Goal: Information Seeking & Learning: Learn about a topic

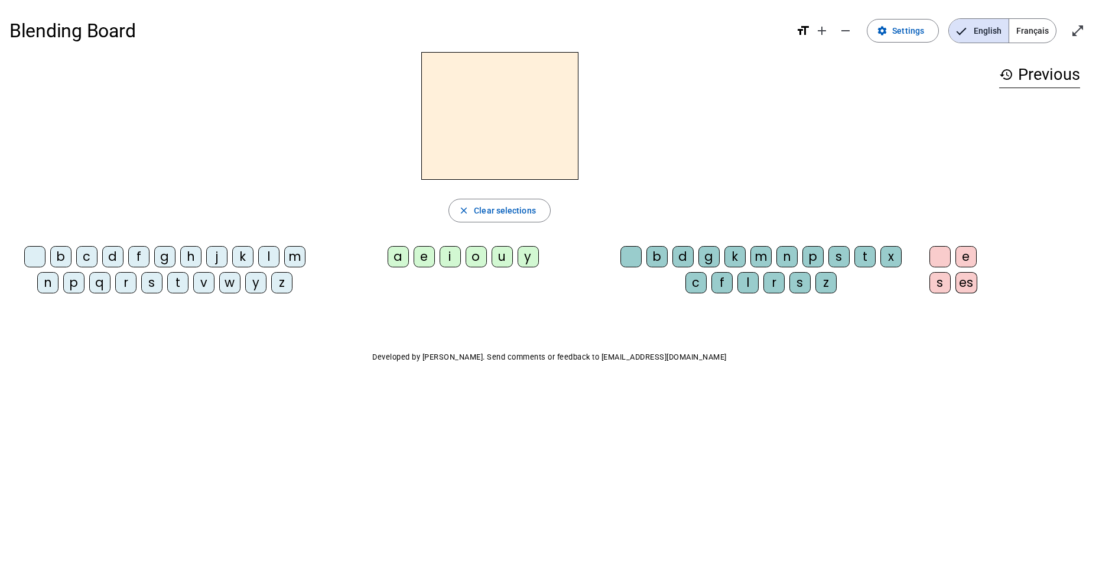
click at [76, 290] on div "p" at bounding box center [73, 282] width 21 height 21
click at [502, 262] on div "u" at bounding box center [502, 256] width 21 height 21
click at [770, 283] on div "r" at bounding box center [774, 282] width 21 height 21
click at [119, 255] on div "d" at bounding box center [112, 256] width 21 height 21
click at [296, 260] on div "m" at bounding box center [294, 256] width 21 height 21
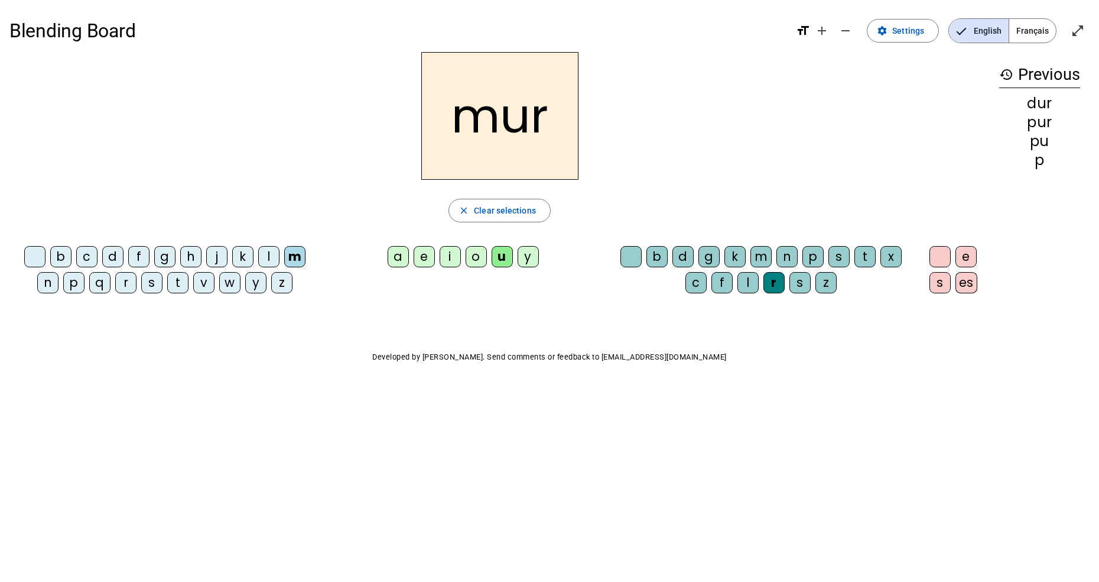
click at [154, 284] on div "s" at bounding box center [151, 282] width 21 height 21
click at [527, 212] on span "Clear selections" at bounding box center [505, 210] width 62 height 14
click at [159, 285] on div "s" at bounding box center [151, 282] width 21 height 21
click at [496, 265] on div "u" at bounding box center [502, 256] width 21 height 21
click at [68, 259] on div "b" at bounding box center [60, 256] width 21 height 21
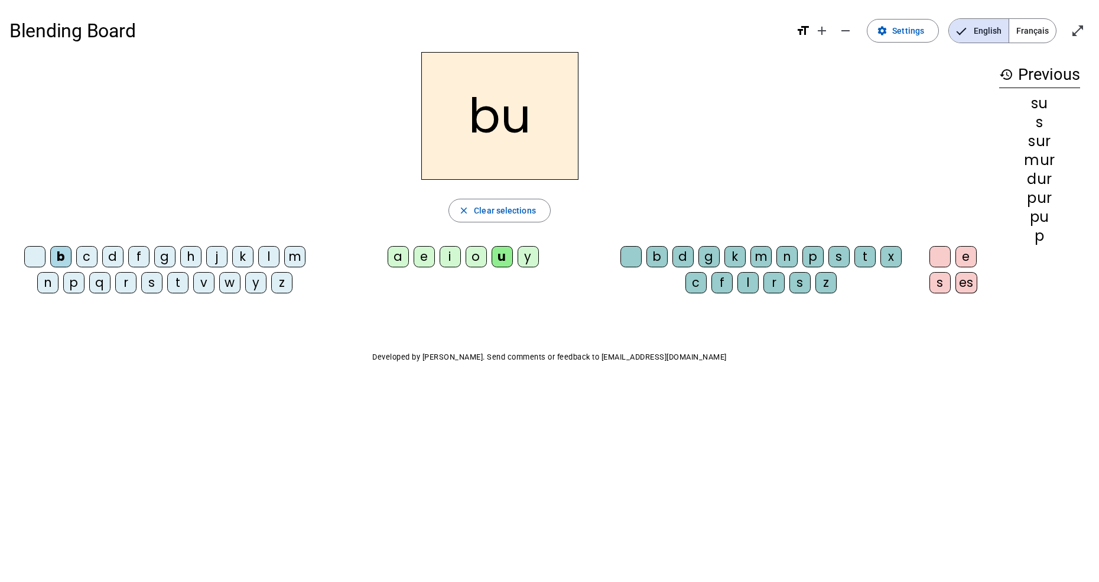
click at [213, 292] on letter-bubble "v" at bounding box center [206, 285] width 26 height 26
click at [403, 262] on div "a" at bounding box center [398, 256] width 21 height 21
click at [264, 258] on div "l" at bounding box center [268, 256] width 21 height 21
click at [291, 256] on div "m" at bounding box center [294, 256] width 21 height 21
click at [428, 254] on div "e" at bounding box center [424, 256] width 21 height 21
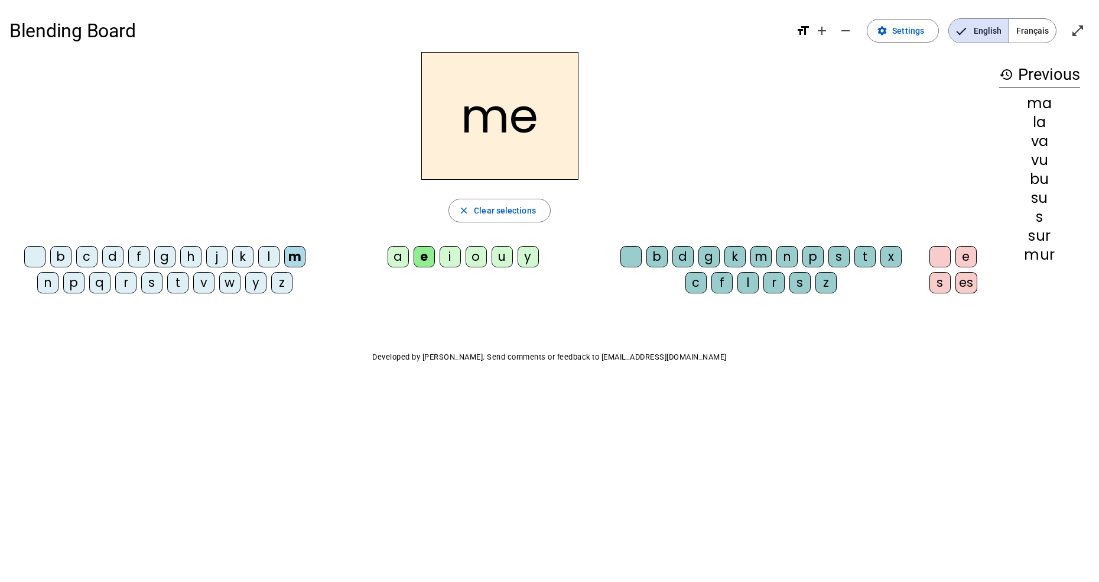
click at [154, 284] on div "s" at bounding box center [151, 282] width 21 height 21
click at [267, 258] on div "l" at bounding box center [268, 256] width 21 height 21
click at [53, 285] on div "n" at bounding box center [47, 282] width 21 height 21
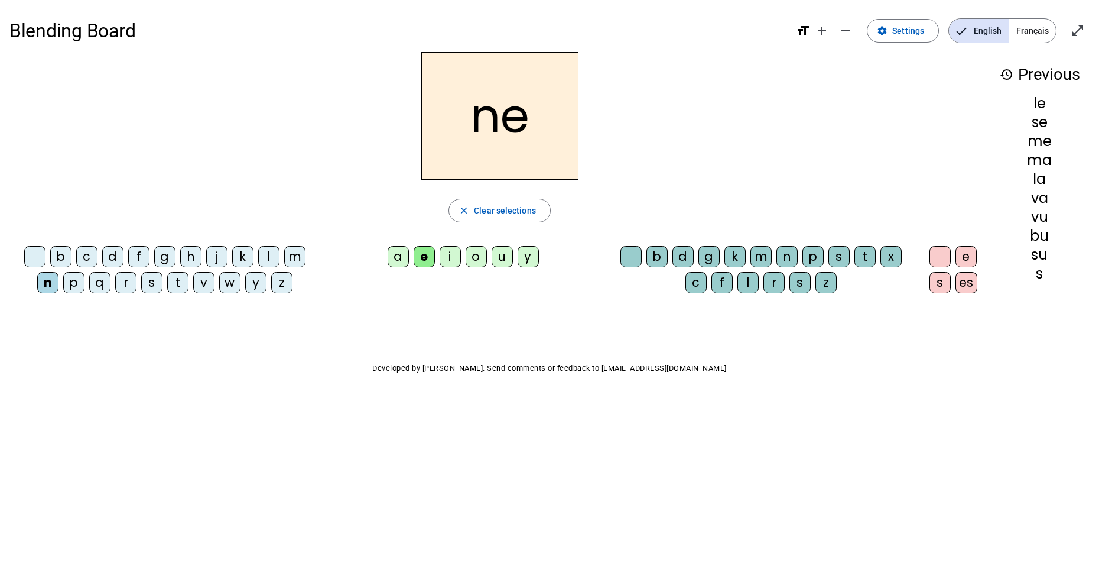
click at [453, 261] on div "i" at bounding box center [450, 256] width 21 height 21
click at [154, 282] on div "s" at bounding box center [151, 282] width 21 height 21
click at [189, 262] on div "h" at bounding box center [190, 256] width 21 height 21
click at [518, 216] on span "Clear selections" at bounding box center [505, 210] width 62 height 14
click at [180, 284] on div "t" at bounding box center [177, 282] width 21 height 21
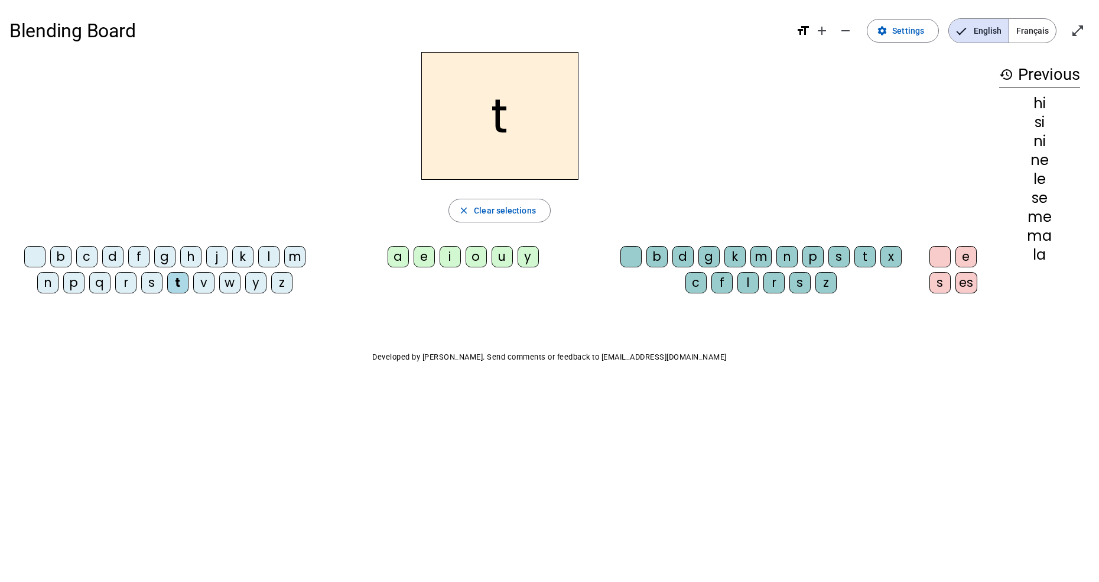
click at [400, 254] on div "a" at bounding box center [398, 256] width 21 height 21
click at [695, 281] on div "c" at bounding box center [696, 282] width 21 height 21
click at [697, 288] on div "c" at bounding box center [696, 282] width 21 height 21
click at [629, 255] on div at bounding box center [631, 256] width 21 height 21
click at [426, 260] on div "e" at bounding box center [424, 256] width 21 height 21
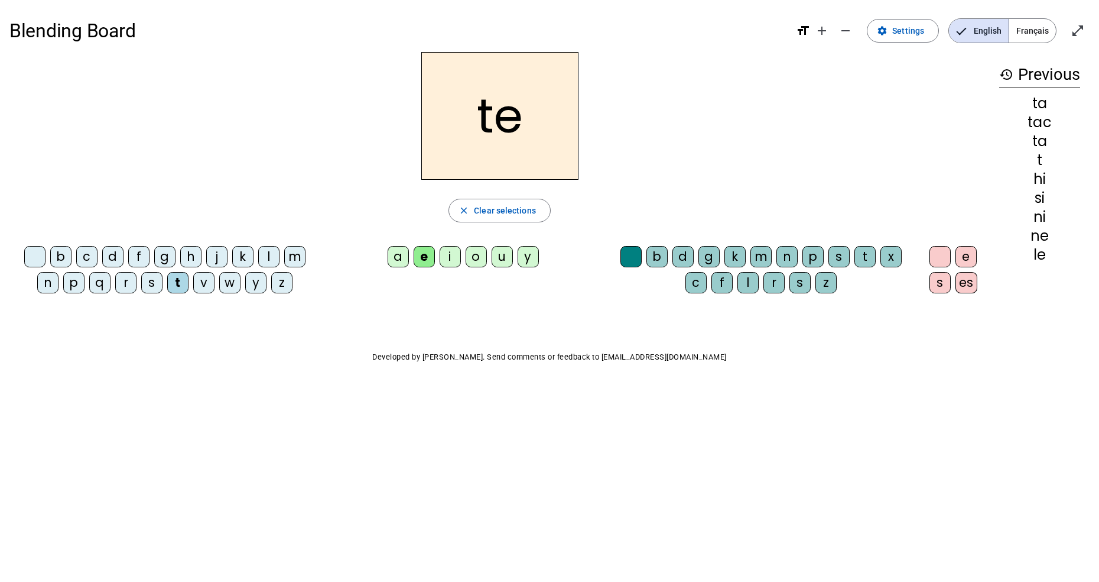
click at [216, 258] on div "j" at bounding box center [216, 256] width 21 height 21
click at [297, 254] on div "m" at bounding box center [294, 256] width 21 height 21
click at [402, 259] on div "a" at bounding box center [398, 256] width 21 height 21
click at [266, 257] on div "l" at bounding box center [268, 256] width 21 height 21
click at [698, 287] on div "c" at bounding box center [696, 282] width 21 height 21
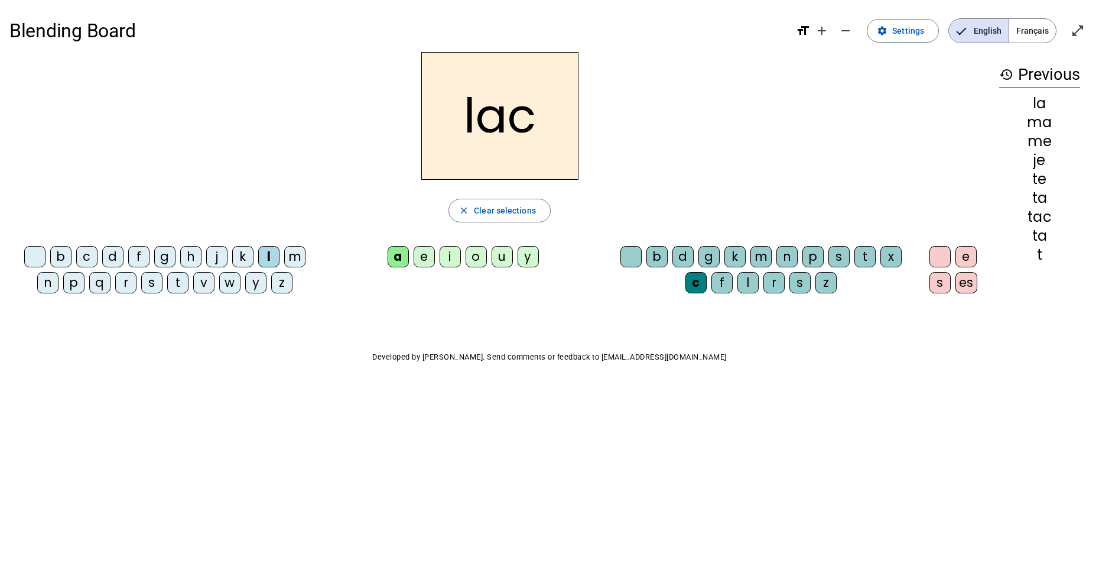
click at [493, 212] on span "Clear selections" at bounding box center [505, 210] width 62 height 14
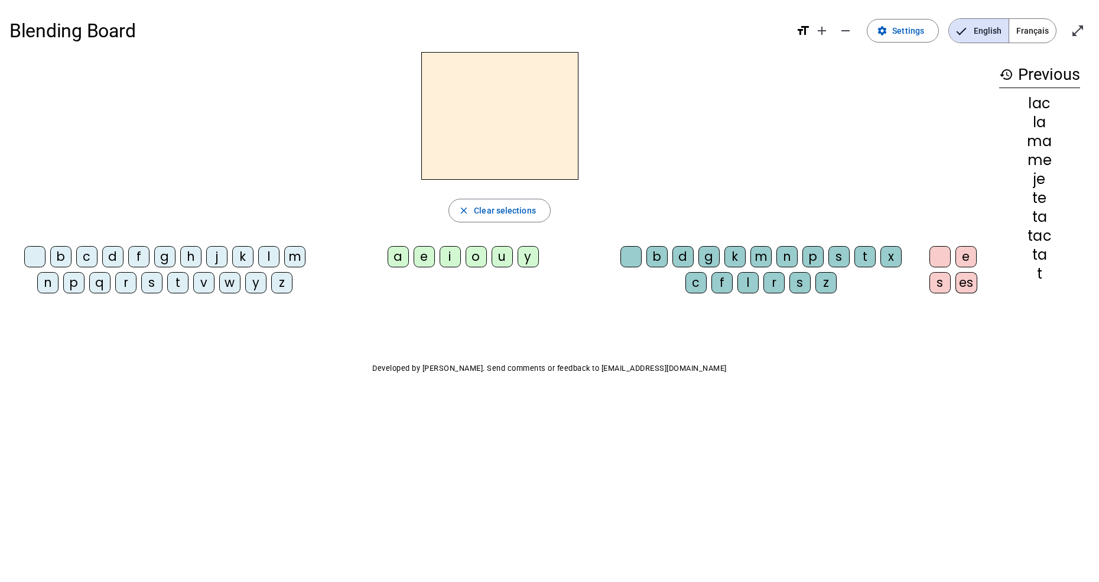
click at [269, 258] on div "l" at bounding box center [268, 256] width 21 height 21
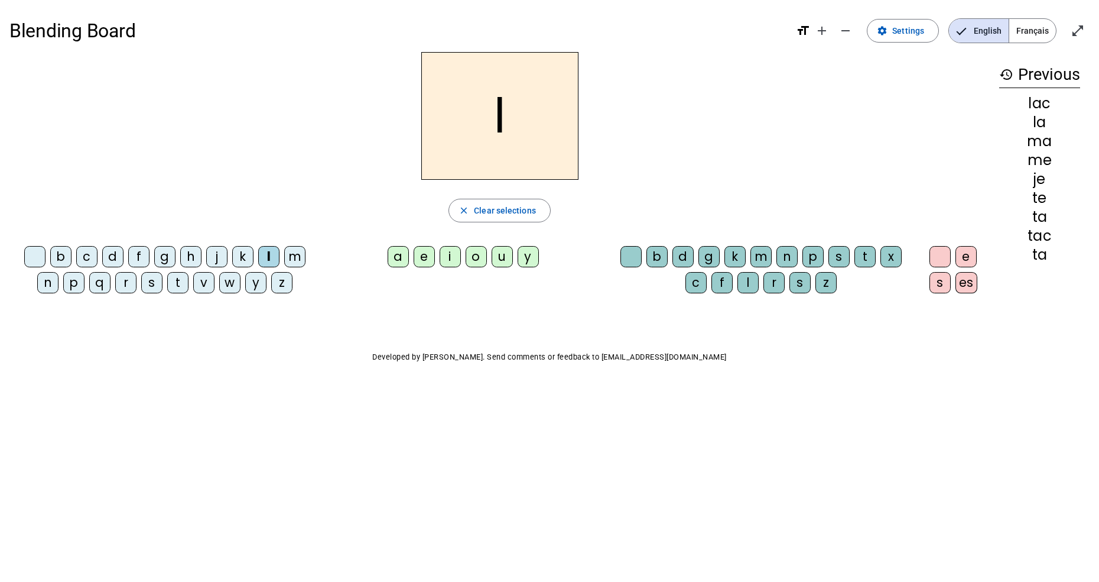
click at [402, 259] on div "a" at bounding box center [398, 256] width 21 height 21
click at [695, 284] on div "c" at bounding box center [696, 282] width 21 height 21
click at [177, 282] on div "t" at bounding box center [177, 282] width 21 height 21
click at [631, 259] on div at bounding box center [631, 256] width 21 height 21
click at [424, 261] on div "e" at bounding box center [424, 256] width 21 height 21
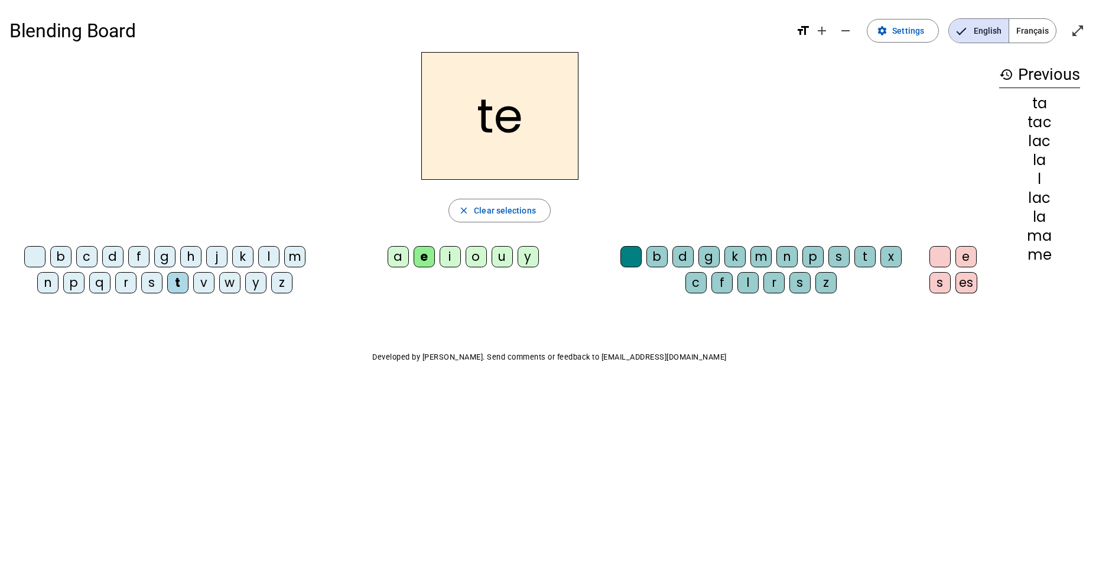
click at [841, 258] on div "s" at bounding box center [839, 256] width 21 height 21
click at [629, 254] on div at bounding box center [631, 256] width 21 height 21
click at [37, 258] on div at bounding box center [34, 256] width 21 height 21
click at [499, 259] on div "u" at bounding box center [502, 256] width 21 height 21
click at [178, 285] on div "t" at bounding box center [177, 282] width 21 height 21
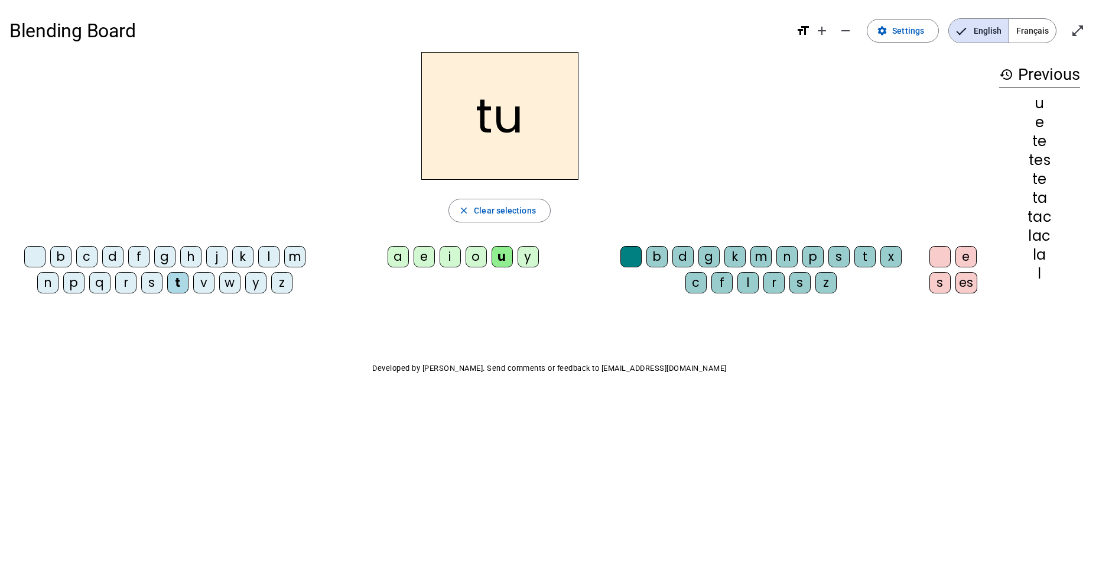
click at [112, 255] on div "d" at bounding box center [112, 256] width 21 height 21
click at [700, 290] on div "c" at bounding box center [696, 282] width 21 height 21
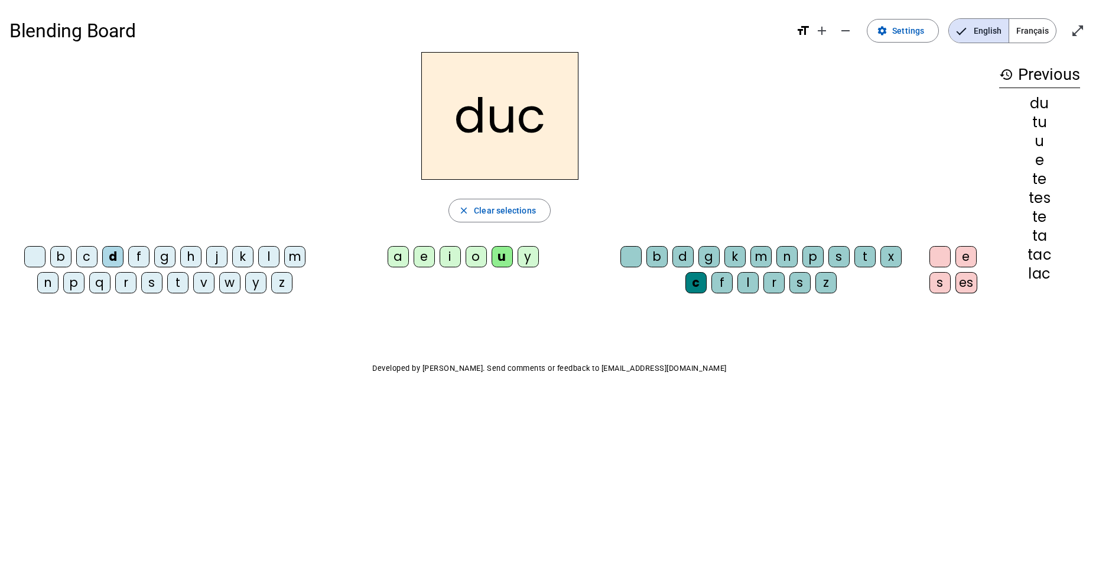
click at [523, 209] on span "Clear selections" at bounding box center [505, 210] width 62 height 14
click at [297, 254] on div "m" at bounding box center [294, 256] width 21 height 21
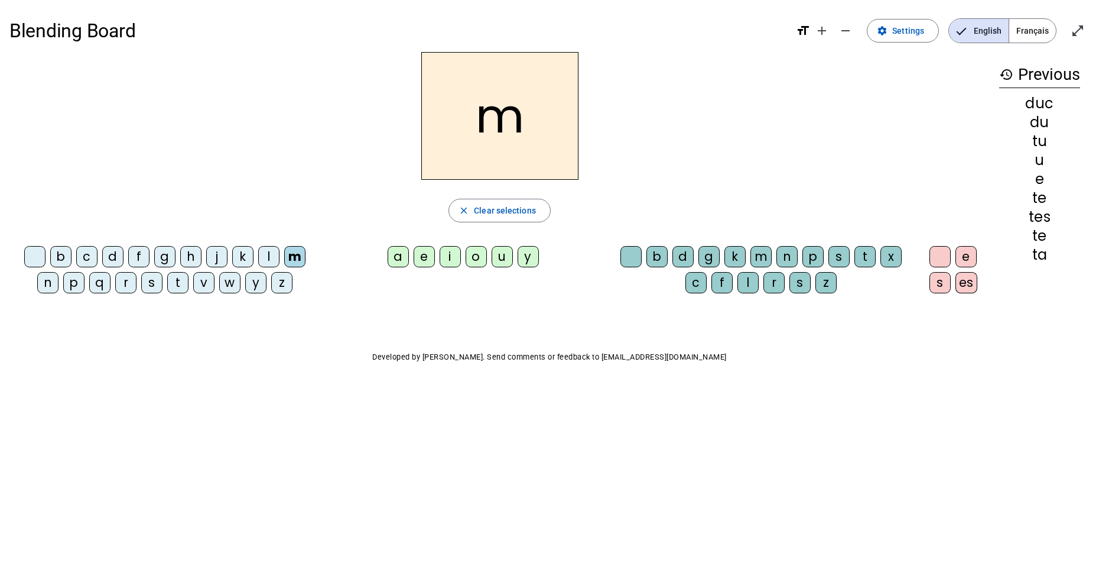
click at [401, 259] on div "a" at bounding box center [398, 256] width 21 height 21
click at [746, 281] on div "l" at bounding box center [748, 282] width 21 height 21
click at [456, 259] on div "i" at bounding box center [450, 256] width 21 height 21
click at [158, 283] on div "s" at bounding box center [151, 282] width 21 height 21
click at [635, 254] on div at bounding box center [631, 256] width 21 height 21
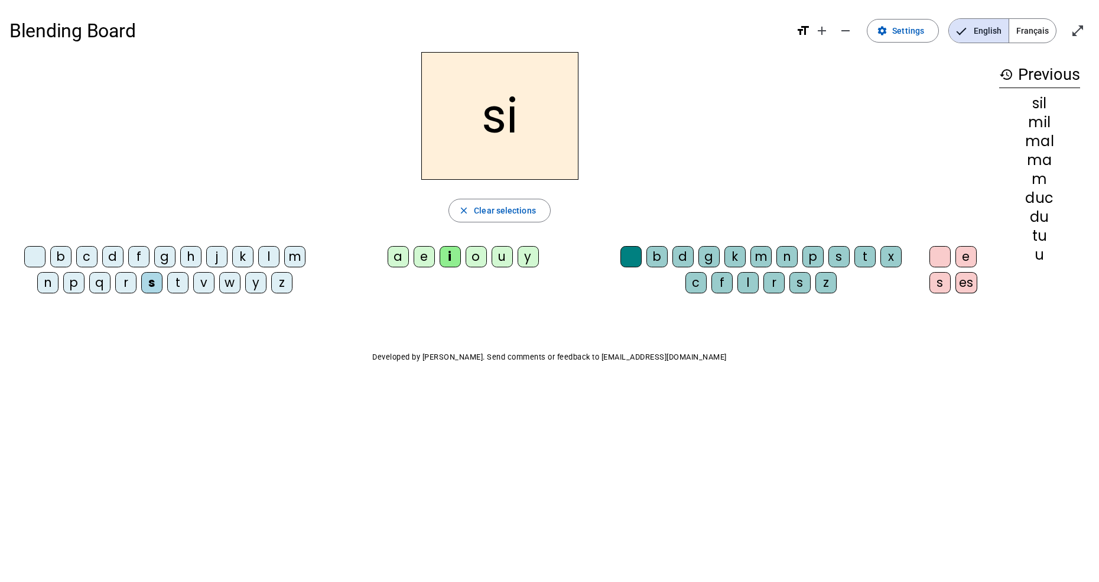
click at [396, 254] on div "a" at bounding box center [398, 256] width 21 height 21
click at [502, 261] on div "u" at bounding box center [502, 256] width 21 height 21
click at [116, 252] on div "d" at bounding box center [112, 256] width 21 height 21
click at [150, 284] on div "s" at bounding box center [151, 282] width 21 height 21
click at [766, 286] on div "r" at bounding box center [774, 282] width 21 height 21
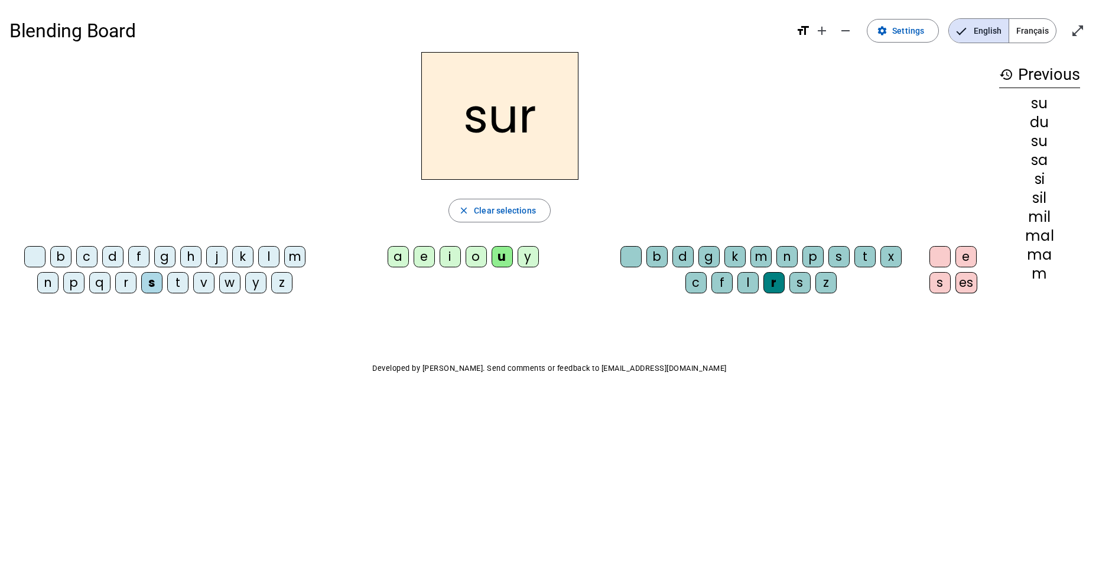
click at [295, 258] on div "m" at bounding box center [294, 256] width 21 height 21
click at [116, 258] on div "d" at bounding box center [112, 256] width 21 height 21
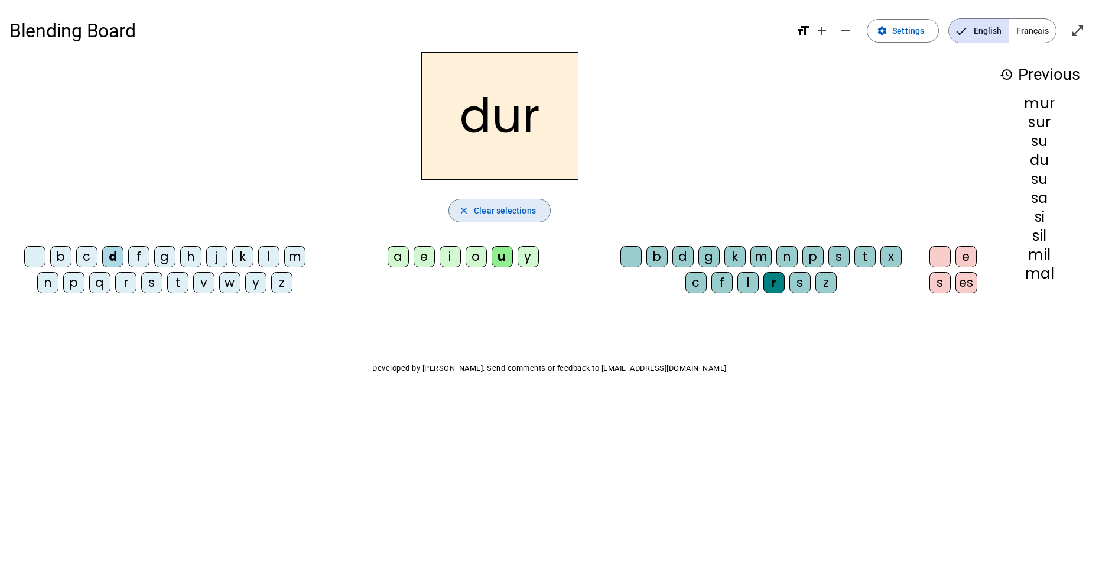
click at [521, 217] on span "button" at bounding box center [499, 210] width 101 height 28
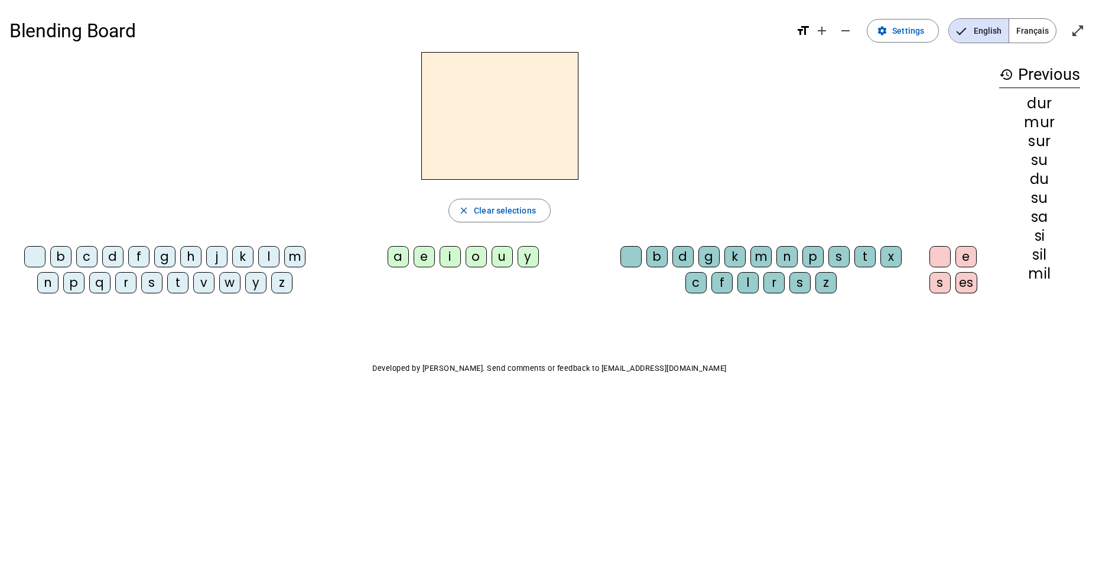
click at [76, 285] on div "p" at bounding box center [73, 282] width 21 height 21
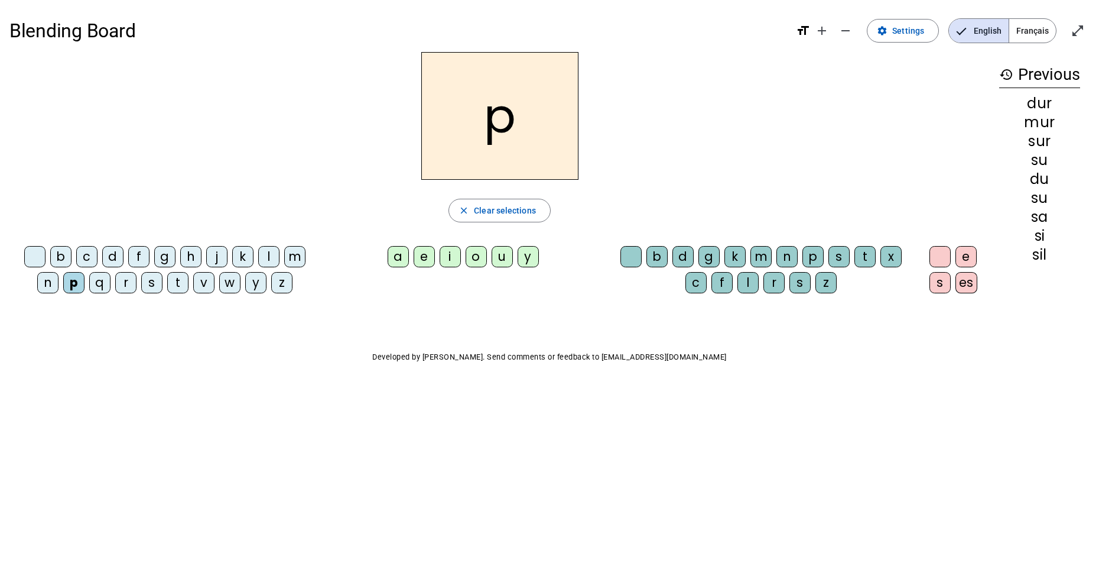
click at [509, 261] on div "u" at bounding box center [502, 256] width 21 height 21
click at [775, 284] on div "r" at bounding box center [774, 282] width 21 height 21
click at [295, 258] on div "m" at bounding box center [294, 256] width 21 height 21
click at [118, 258] on div "d" at bounding box center [112, 256] width 21 height 21
click at [641, 263] on div at bounding box center [631, 256] width 21 height 21
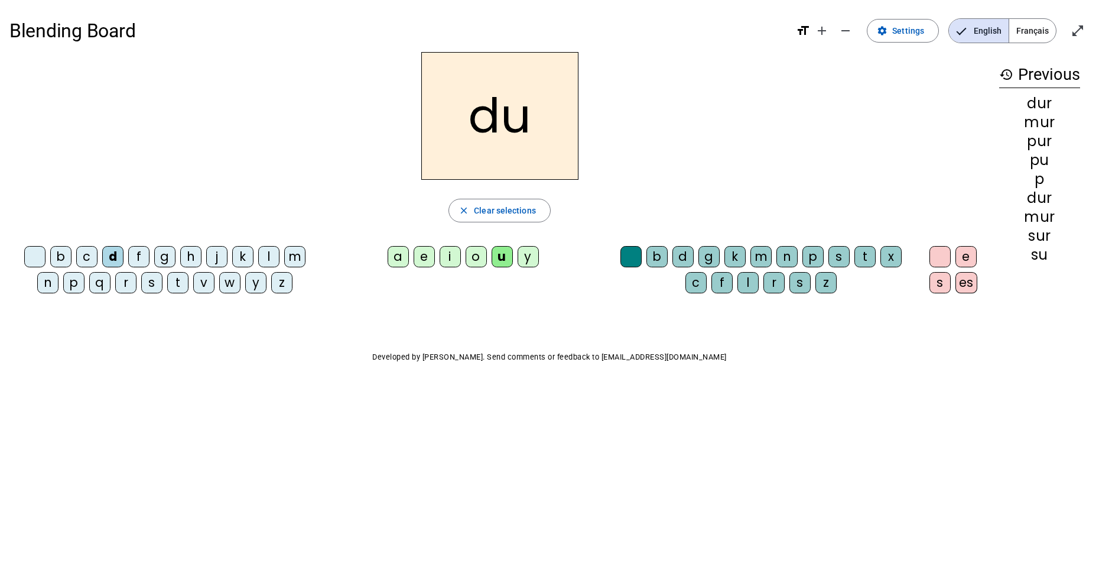
click at [61, 256] on div "b" at bounding box center [60, 256] width 21 height 21
click at [273, 255] on div "l" at bounding box center [268, 256] width 21 height 21
click at [399, 259] on div "a" at bounding box center [398, 256] width 21 height 21
click at [761, 251] on div "m" at bounding box center [761, 256] width 21 height 21
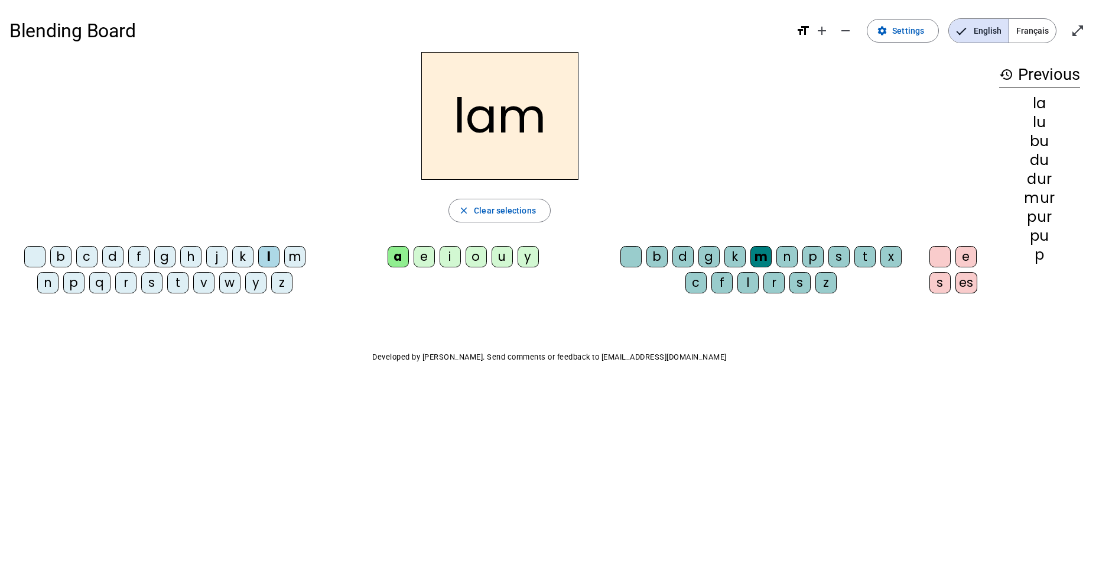
click at [509, 216] on span "Clear selections" at bounding box center [505, 210] width 62 height 14
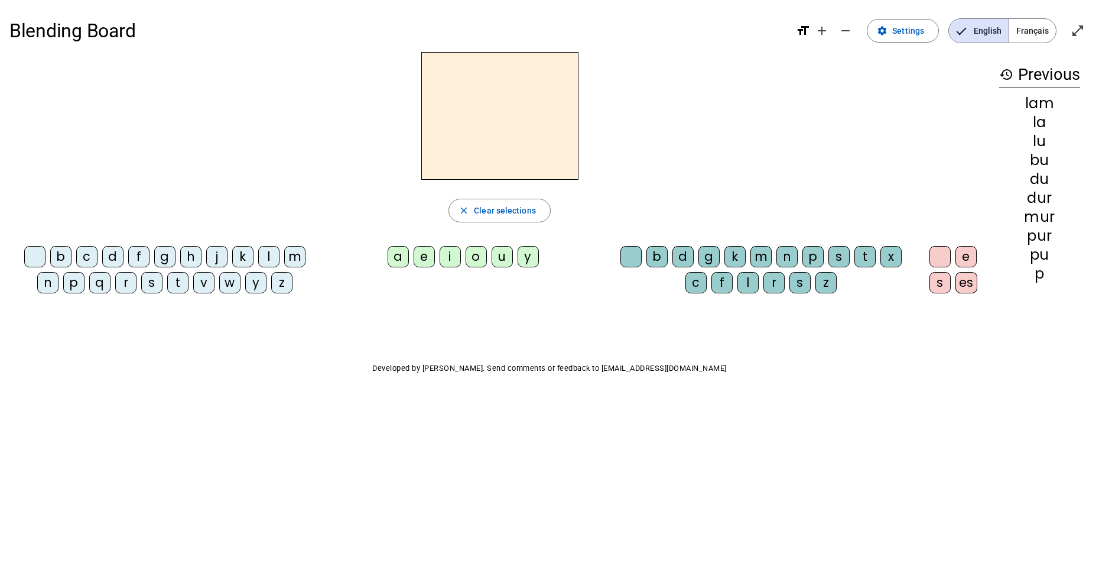
click at [267, 259] on div "l" at bounding box center [268, 256] width 21 height 21
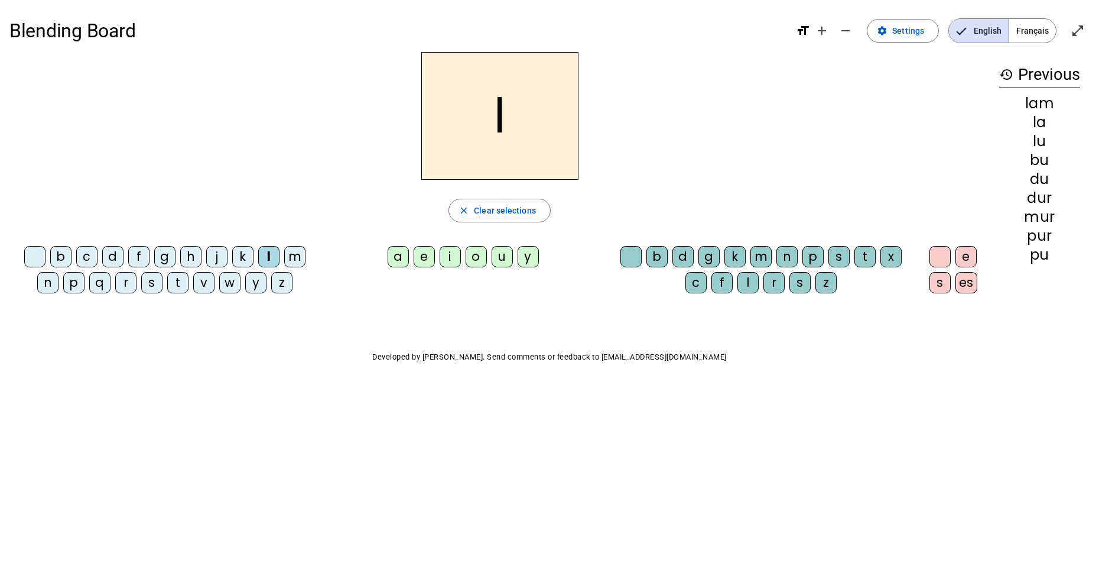
click at [399, 264] on div "a" at bounding box center [398, 256] width 21 height 21
click at [760, 252] on div "m" at bounding box center [761, 256] width 21 height 21
click at [515, 214] on span "Clear selections" at bounding box center [505, 210] width 62 height 14
click at [291, 261] on div "m" at bounding box center [294, 256] width 21 height 21
click at [405, 261] on div "a" at bounding box center [398, 256] width 21 height 21
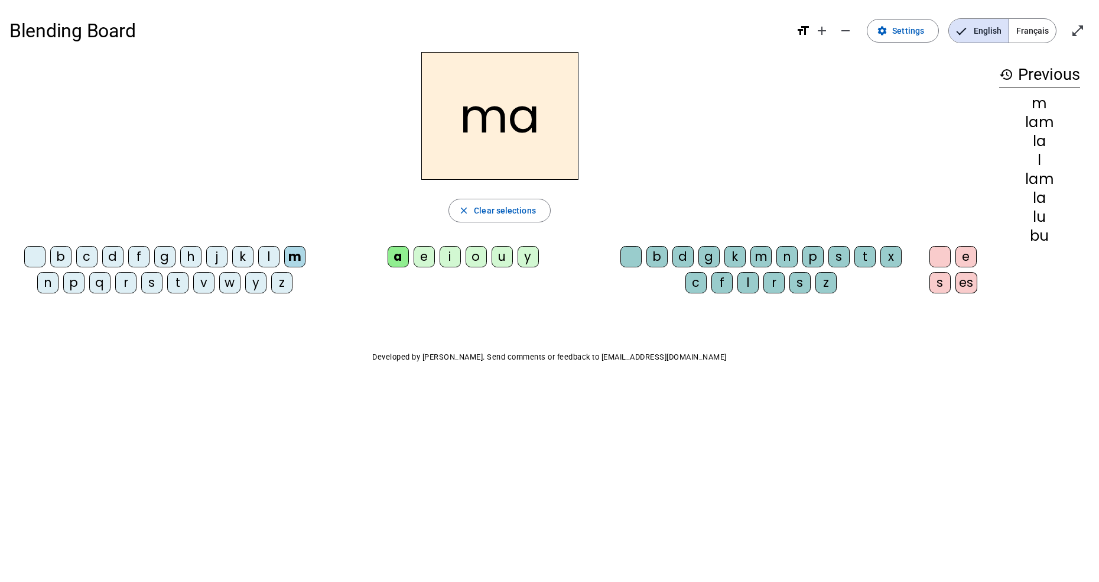
click at [423, 259] on div "e" at bounding box center [424, 256] width 21 height 21
click at [215, 259] on div "j" at bounding box center [216, 256] width 21 height 21
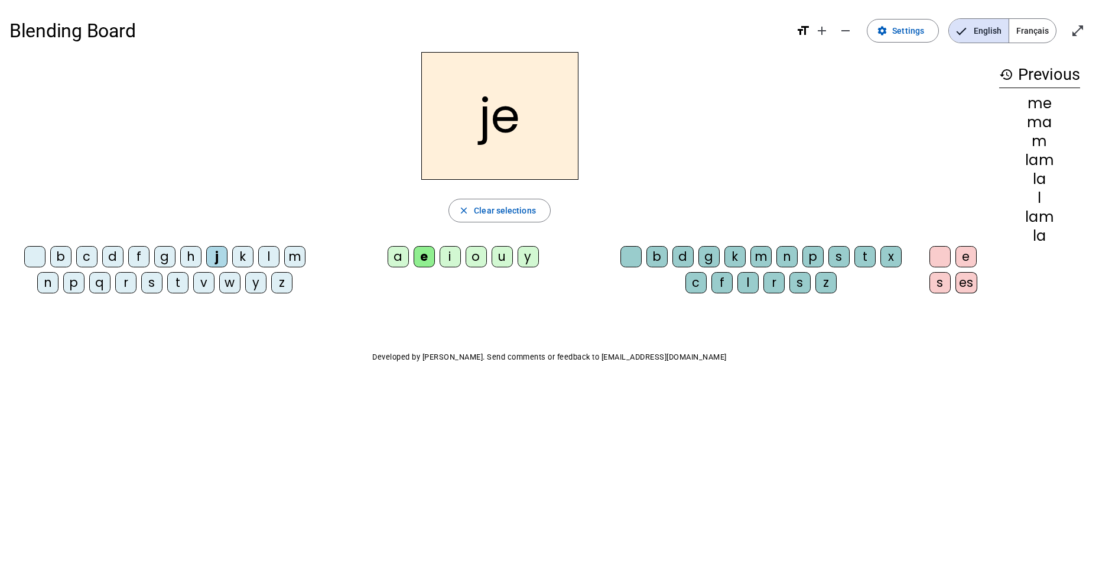
click at [112, 262] on div "d" at bounding box center [112, 256] width 21 height 21
click at [183, 284] on div "t" at bounding box center [177, 282] width 21 height 21
click at [51, 282] on div "n" at bounding box center [47, 282] width 21 height 21
click at [453, 260] on div "i" at bounding box center [450, 256] width 21 height 21
click at [159, 284] on div "s" at bounding box center [151, 282] width 21 height 21
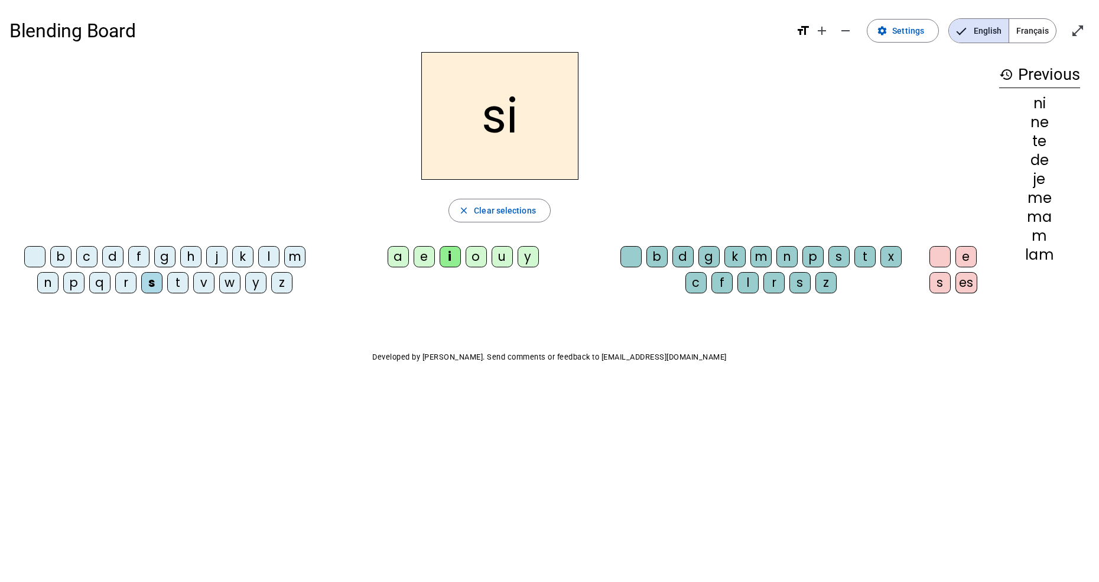
click at [748, 285] on div "l" at bounding box center [748, 282] width 21 height 21
click at [476, 259] on div "o" at bounding box center [476, 256] width 21 height 21
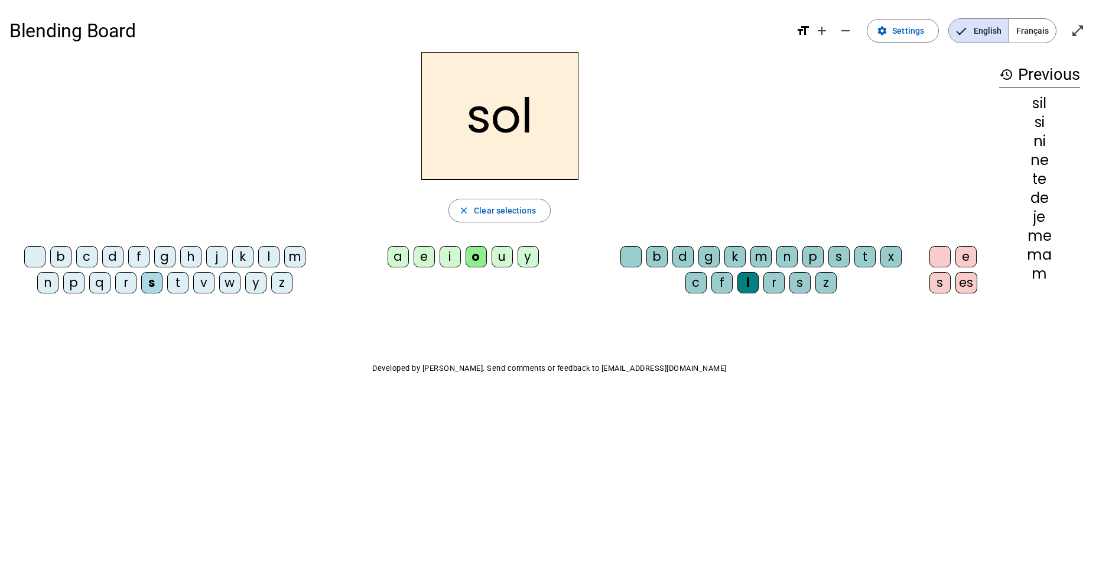
click at [538, 207] on span "button" at bounding box center [499, 210] width 101 height 28
